Goal: Task Accomplishment & Management: Use online tool/utility

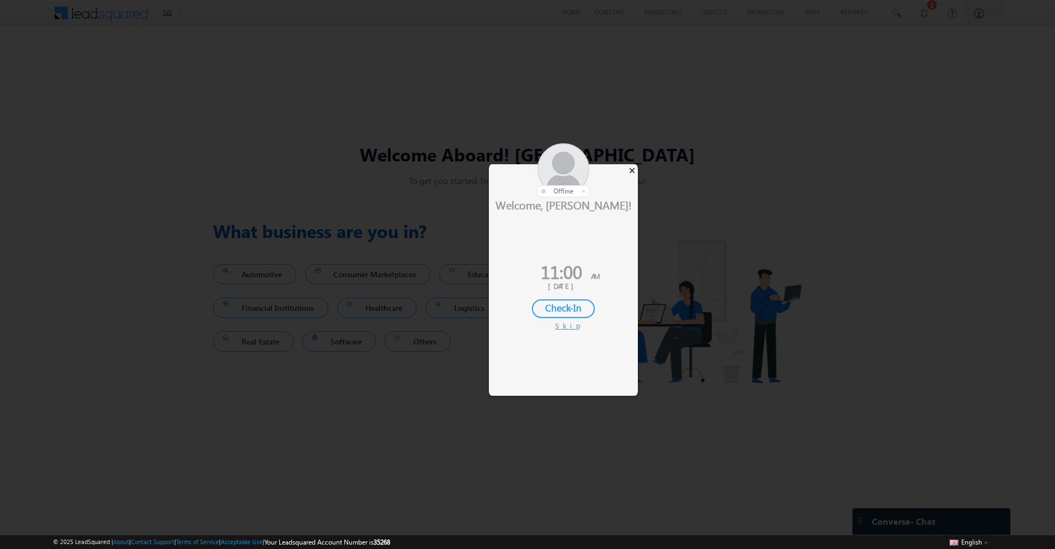
click at [634, 169] on div "×" at bounding box center [632, 170] width 12 height 12
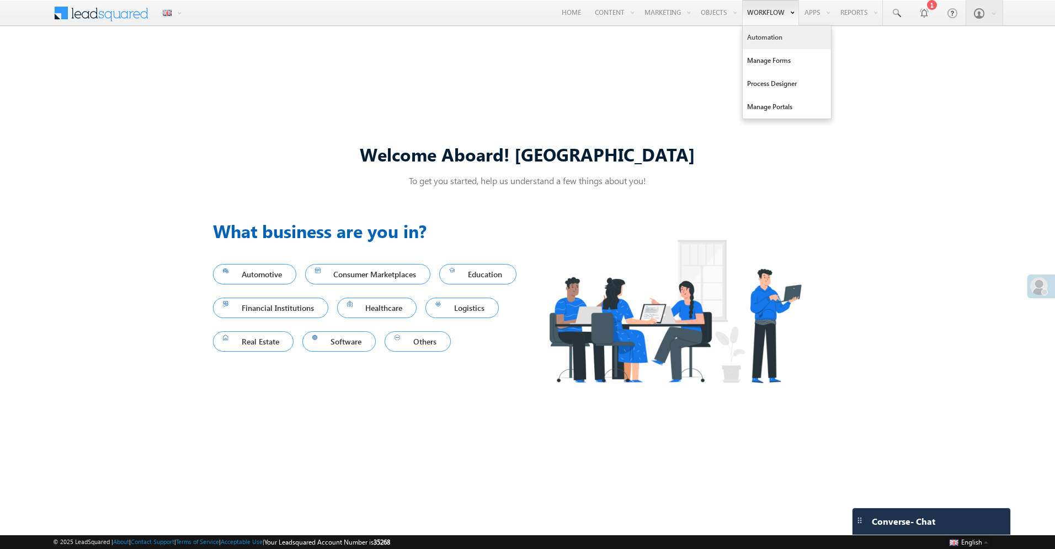
click at [768, 47] on link "Automation" at bounding box center [787, 37] width 88 height 23
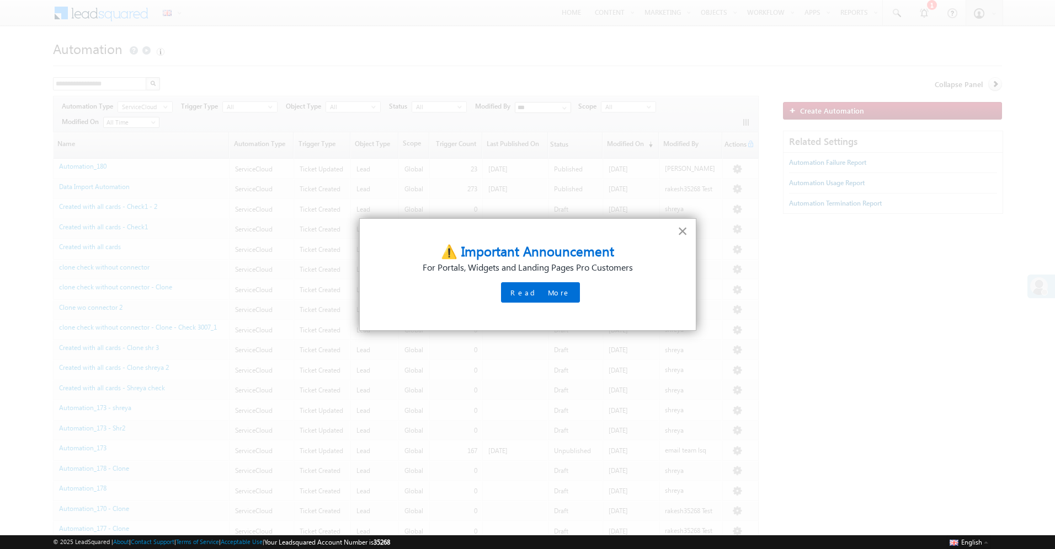
click at [683, 232] on button "×" at bounding box center [682, 231] width 10 height 18
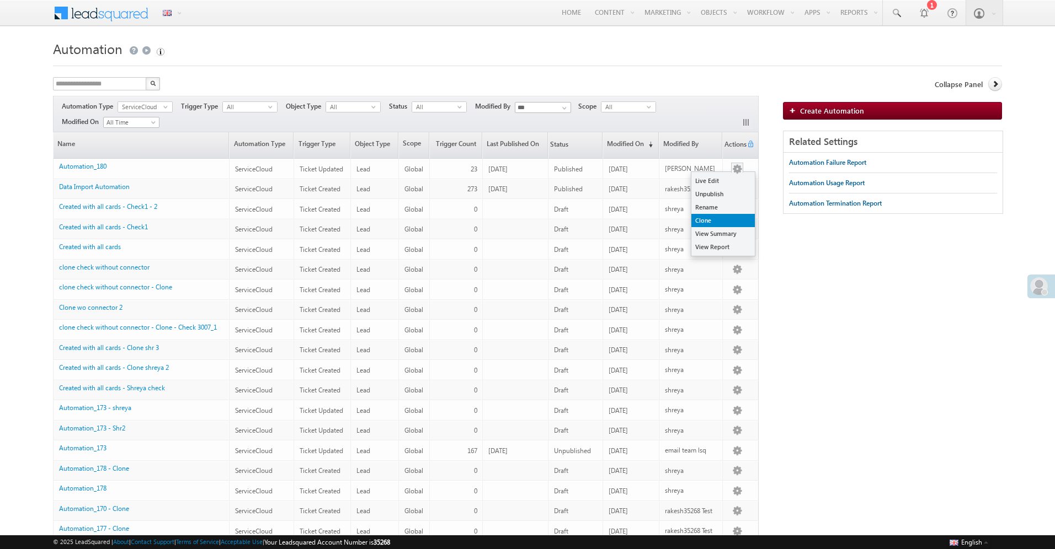
click at [725, 223] on link "Clone" at bounding box center [722, 220] width 63 height 13
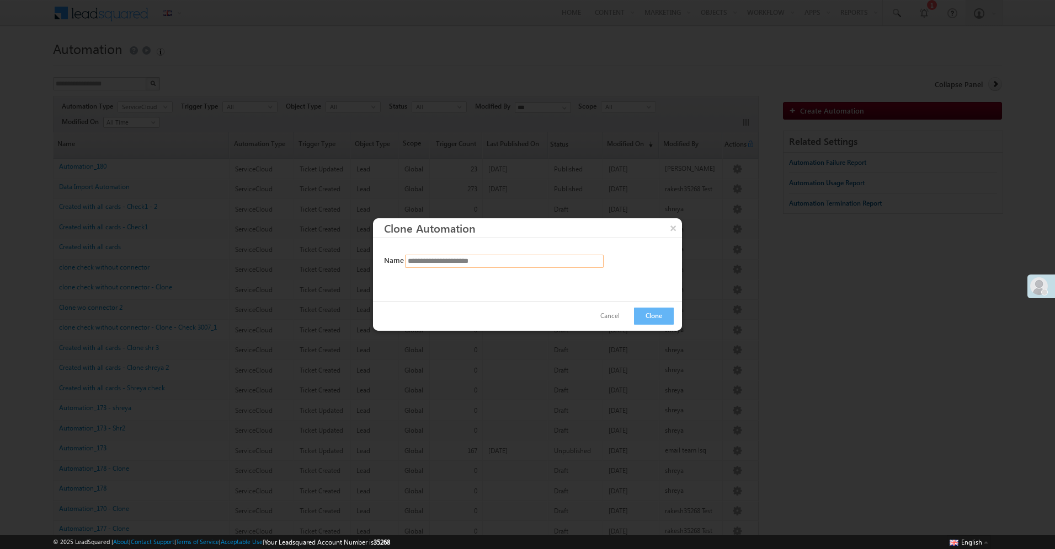
click at [547, 261] on input "**********" at bounding box center [504, 261] width 199 height 13
click at [653, 316] on button "Clone" at bounding box center [654, 316] width 40 height 17
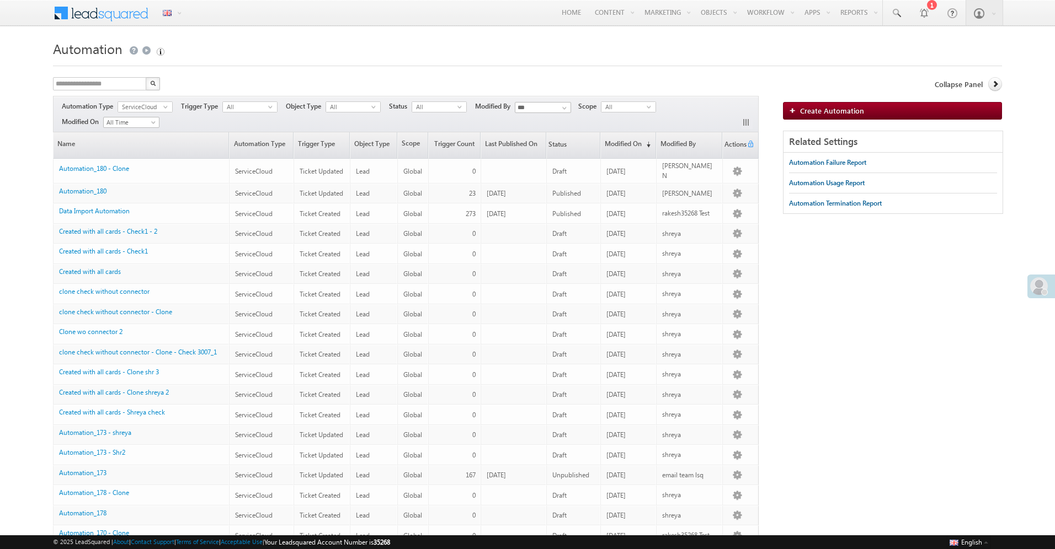
scroll to position [34, 0]
